Goal: Check status

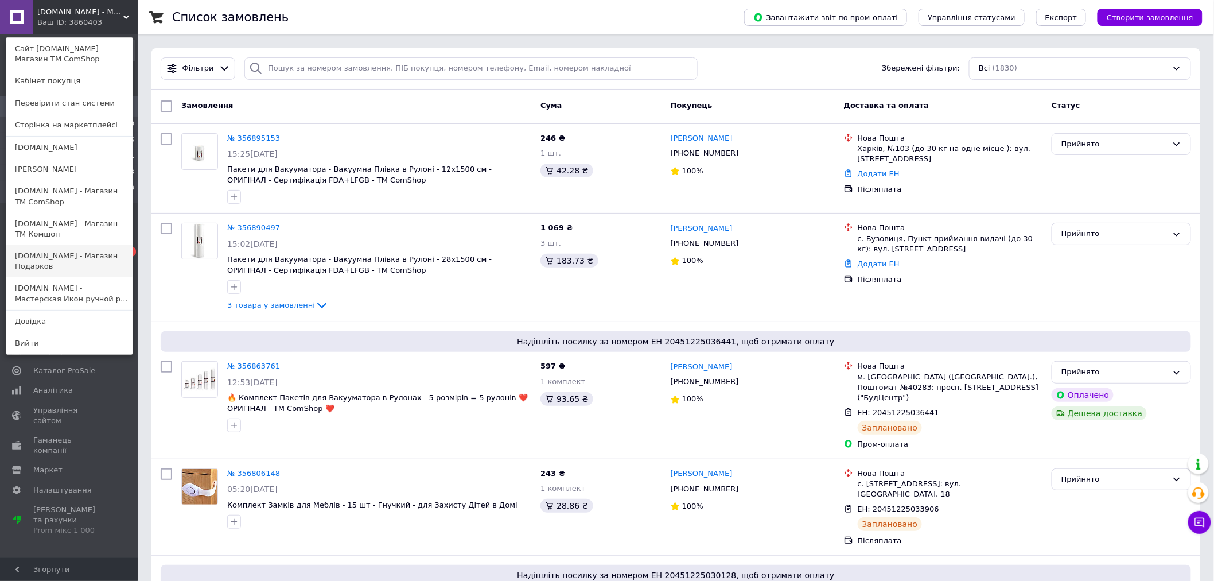
click at [76, 259] on link "[DOMAIN_NAME] - Магазин Подарков" at bounding box center [69, 261] width 126 height 32
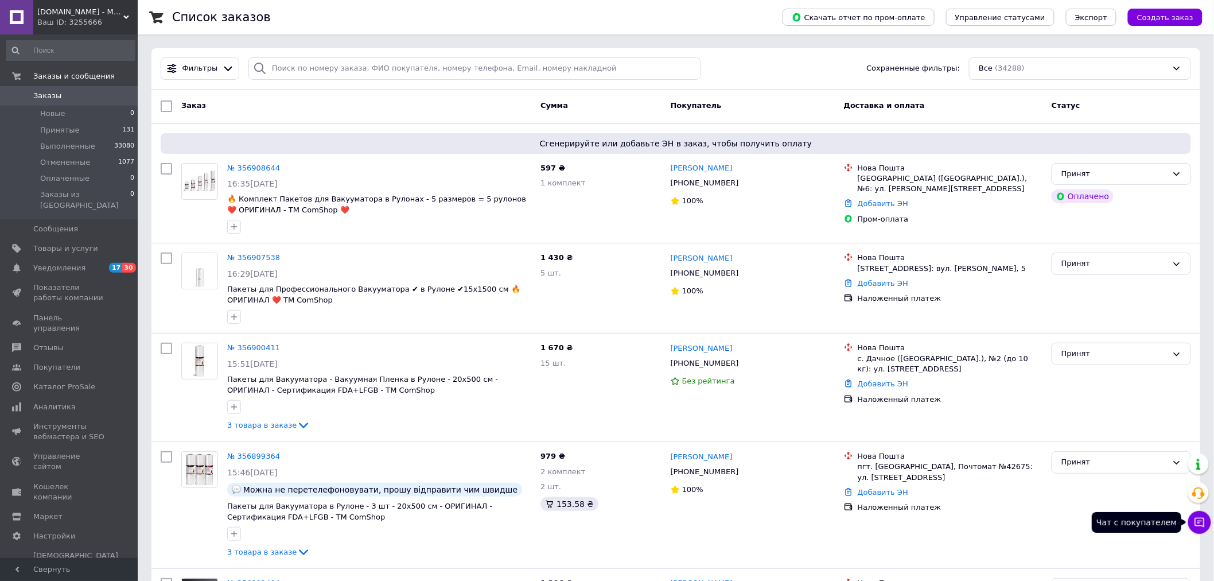
click at [1202, 523] on icon at bounding box center [1199, 521] width 11 height 11
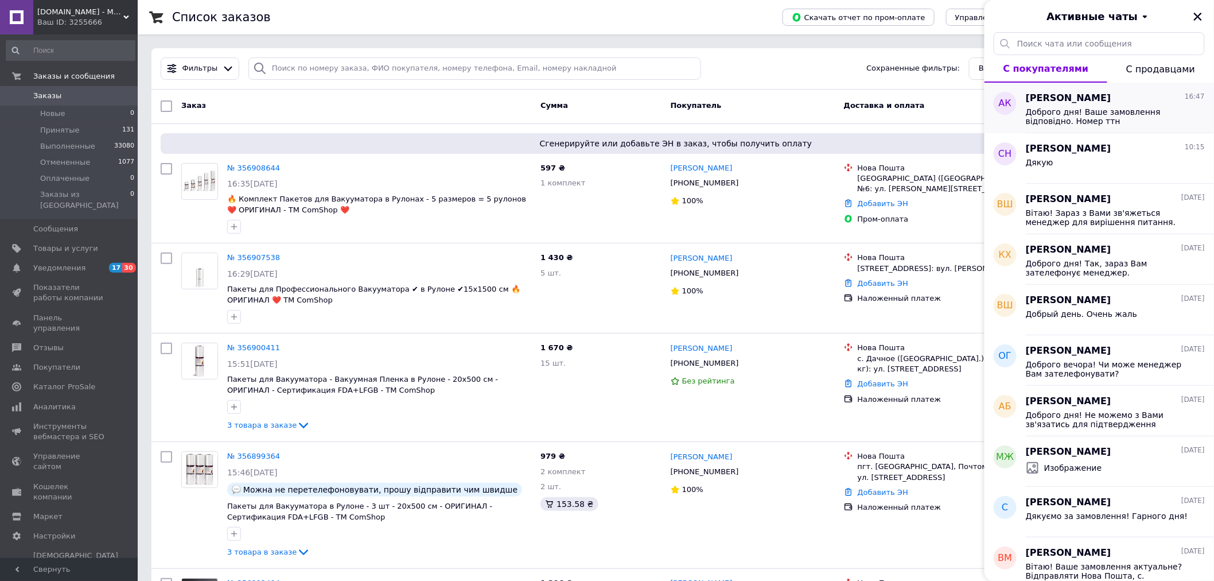
click at [1127, 120] on span "Доброго дня! Ваше замовлення відповідно. Номер ттн 20451224535846" at bounding box center [1107, 116] width 163 height 18
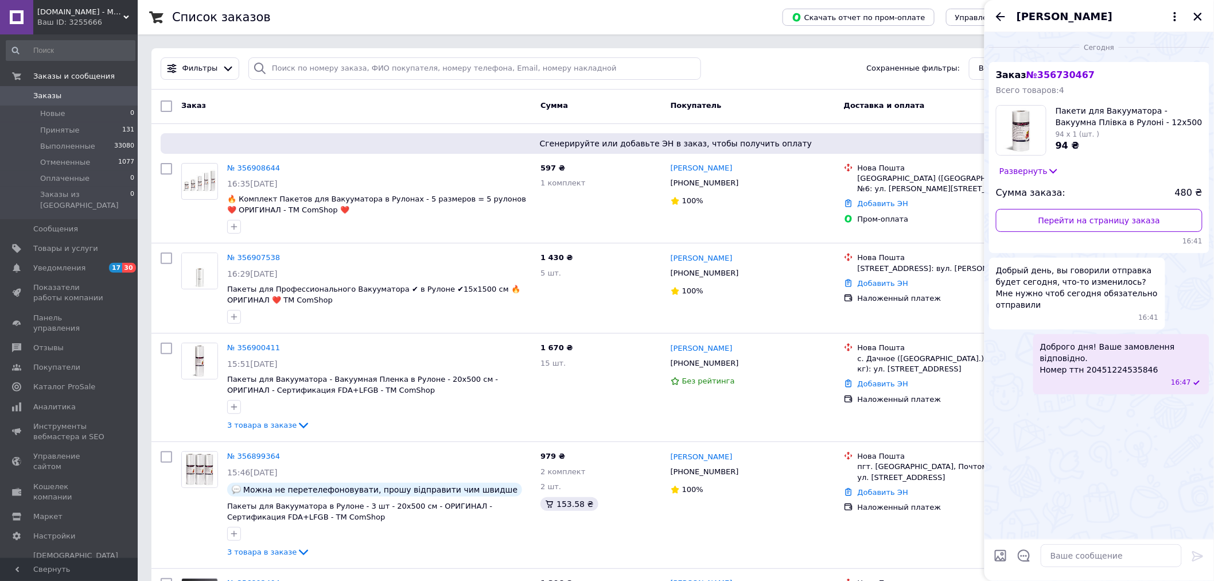
click at [1075, 73] on span "№ 356730467" at bounding box center [1060, 74] width 68 height 11
click at [1044, 76] on span "№ 356730467" at bounding box center [1060, 74] width 68 height 11
click at [1061, 212] on link "Перейти на страницу заказа" at bounding box center [1099, 220] width 207 height 23
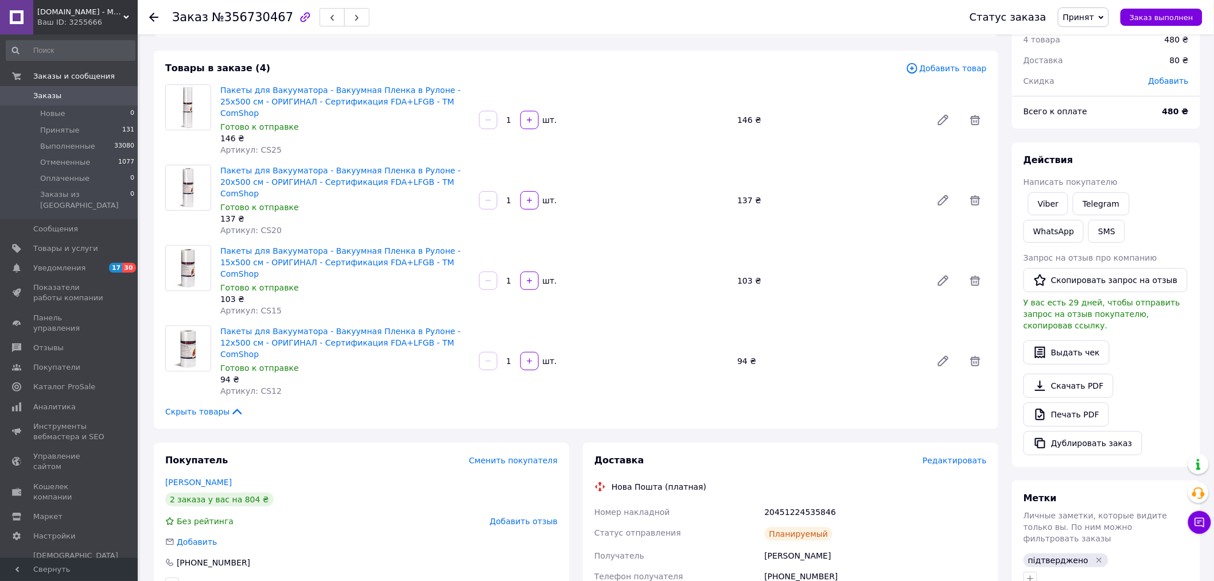
scroll to position [40, 0]
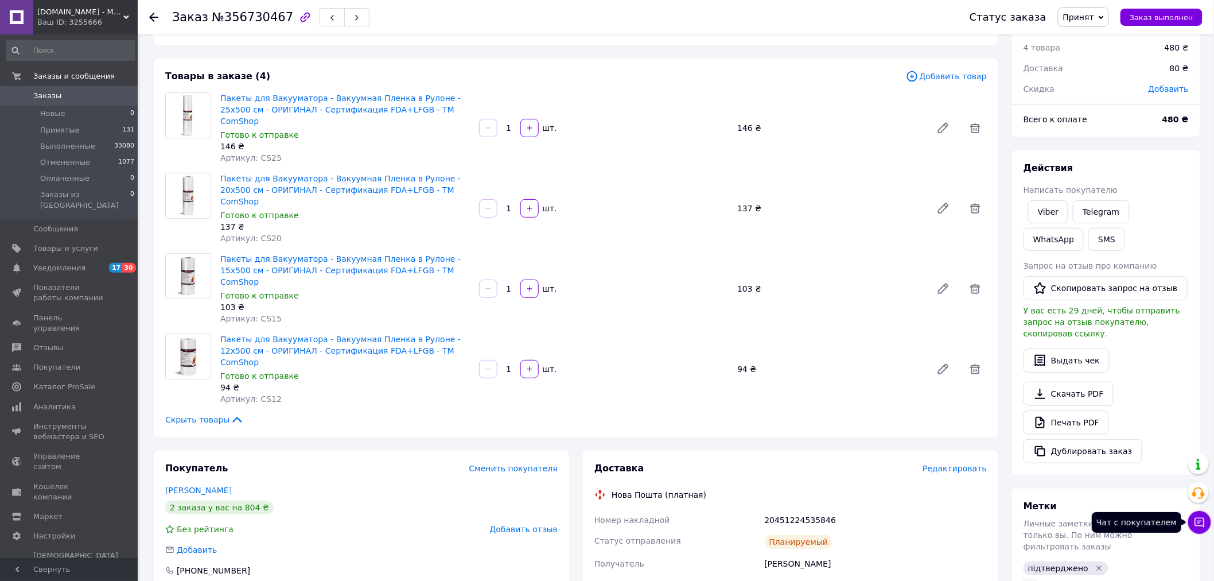
click at [1201, 524] on icon at bounding box center [1199, 521] width 11 height 11
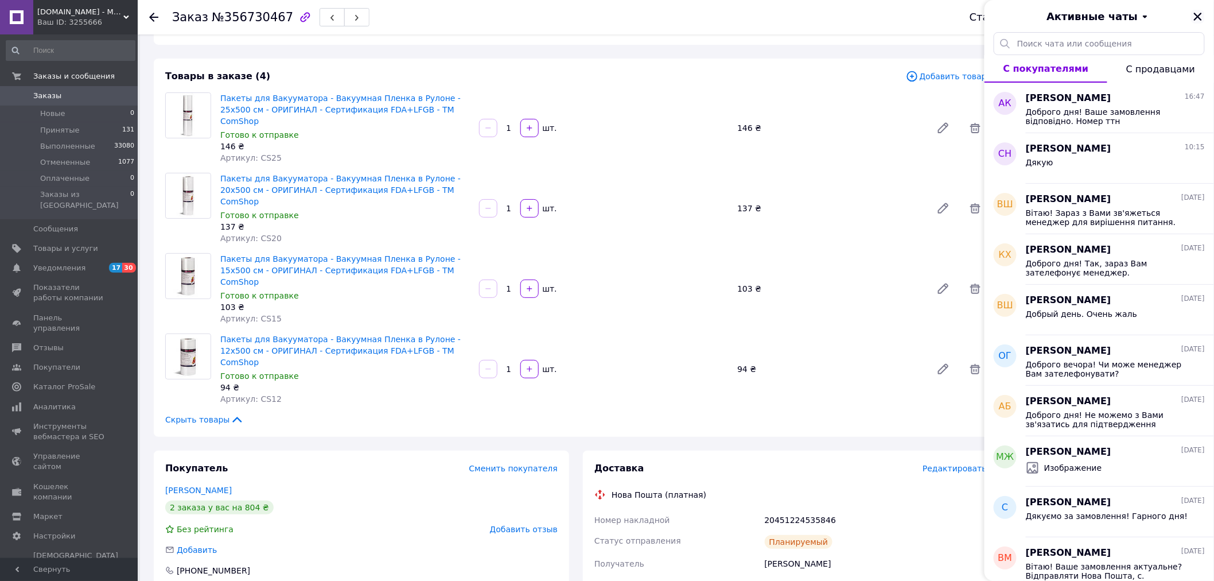
click at [1200, 17] on icon "Закрыть" at bounding box center [1198, 17] width 8 height 8
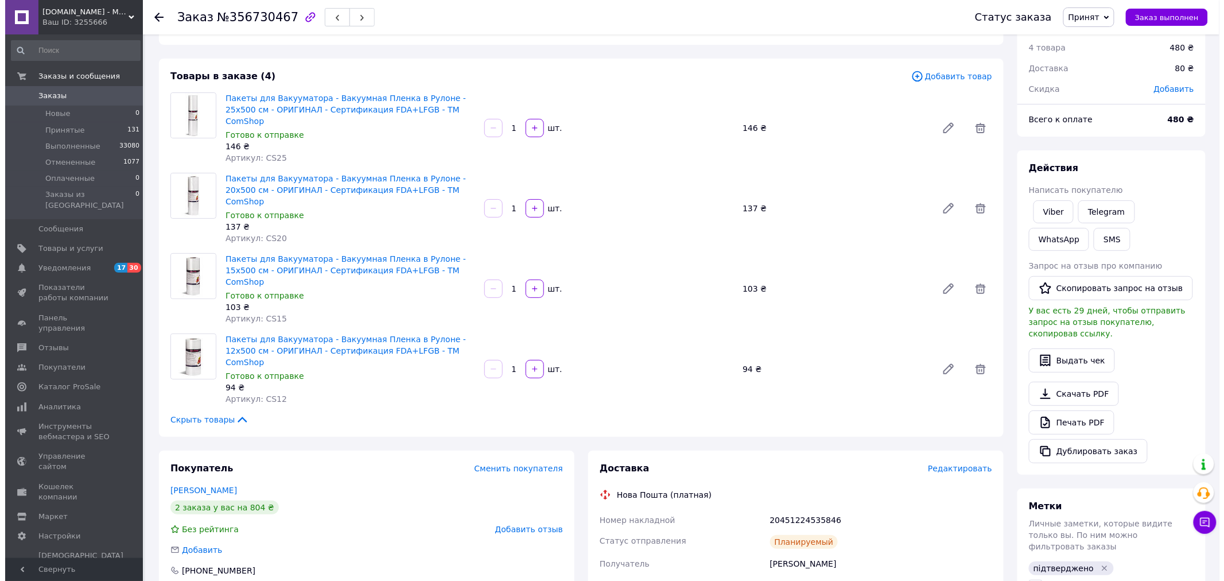
scroll to position [0, 0]
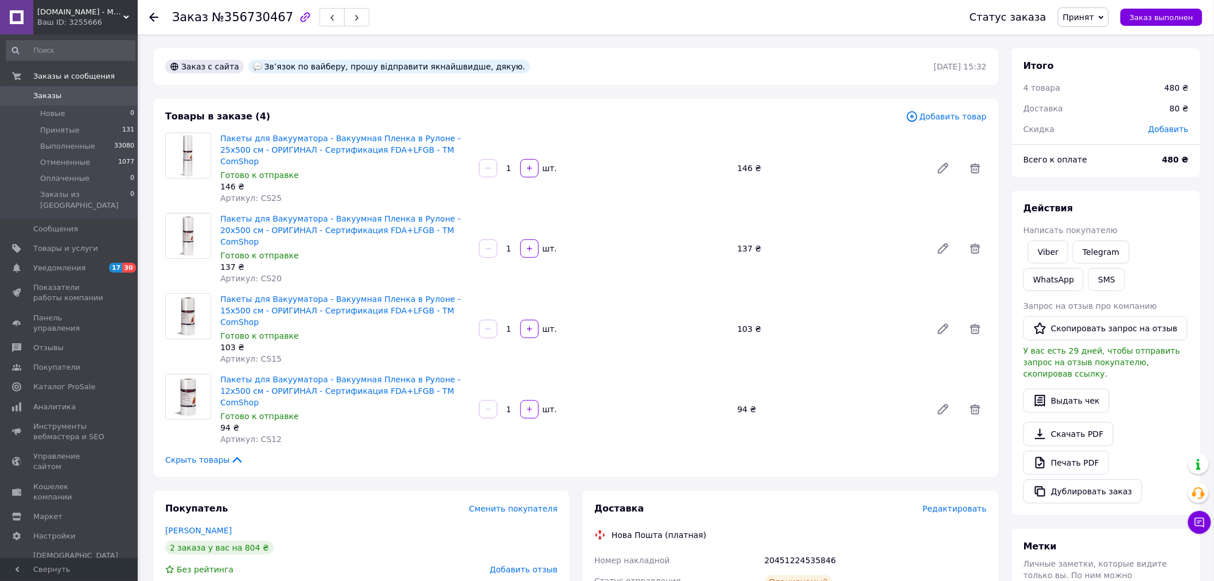
click at [90, 100] on span "Заказы" at bounding box center [69, 96] width 73 height 10
